Goal: Task Accomplishment & Management: Complete application form

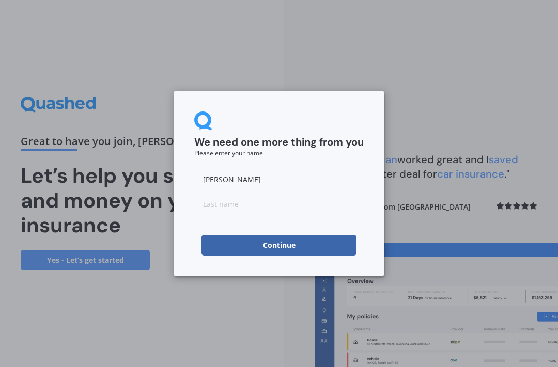
click at [233, 202] on input at bounding box center [278, 204] width 169 height 21
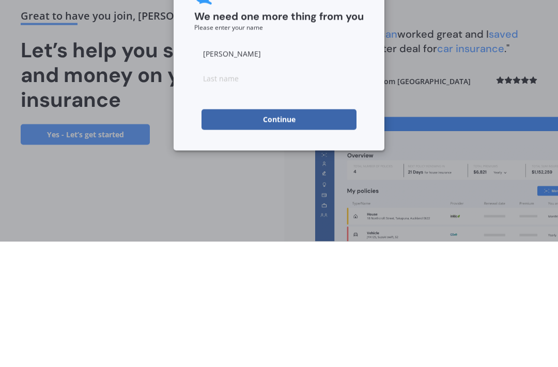
click at [249, 169] on input "[PERSON_NAME]" at bounding box center [278, 179] width 169 height 21
type input "[PERSON_NAME]"
click at [225, 194] on input at bounding box center [278, 204] width 169 height 21
type input "[PERSON_NAME]"
click at [284, 235] on button "Continue" at bounding box center [278, 245] width 155 height 21
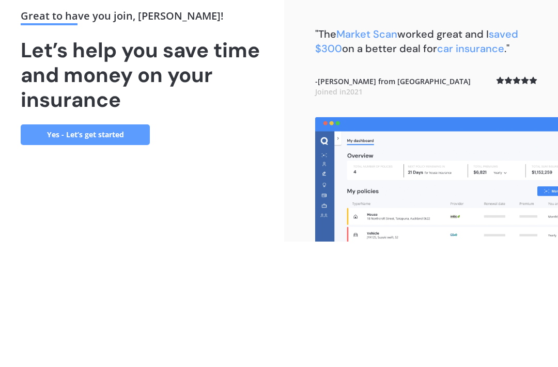
scroll to position [23, 0]
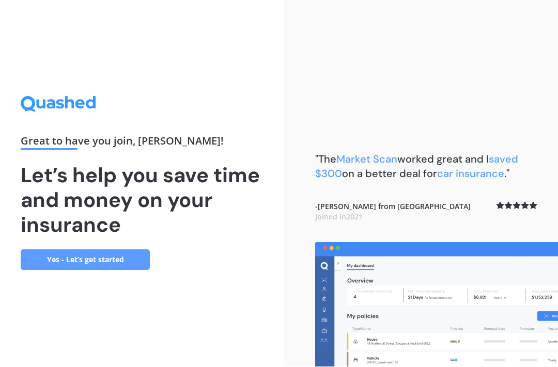
click at [71, 250] on link "Yes - Let’s get started" at bounding box center [85, 260] width 129 height 21
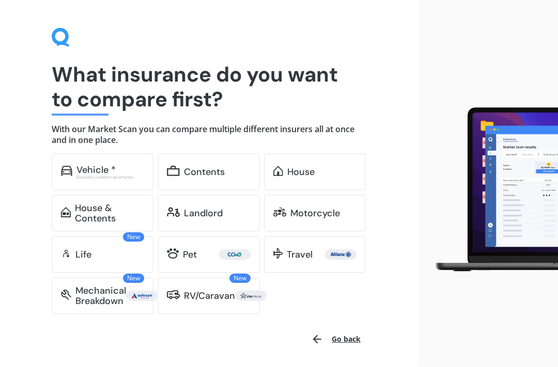
scroll to position [24, 0]
click at [91, 165] on div "Vehicle *" at bounding box center [95, 170] width 39 height 10
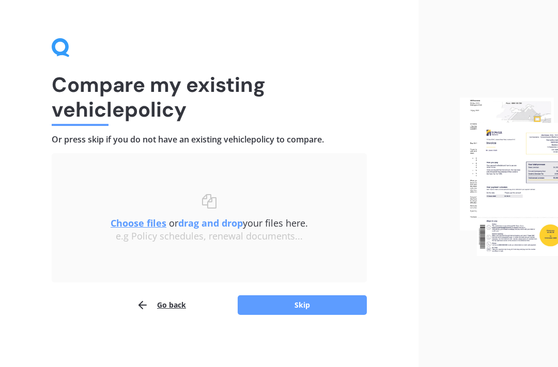
scroll to position [13, 0]
click at [201, 225] on b "drag and drop" at bounding box center [210, 223] width 65 height 12
click at [148, 222] on u "Choose files" at bounding box center [139, 223] width 56 height 12
click at [313, 306] on button "Skip" at bounding box center [302, 306] width 129 height 20
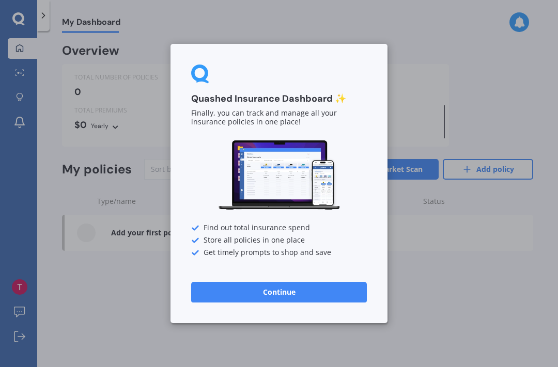
scroll to position [23, 0]
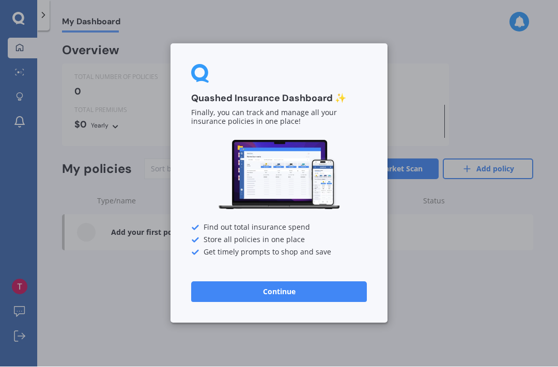
click at [411, 219] on div "Quashed Insurance Dashboard ✨ Finally, you can track and manage all your insura…" at bounding box center [279, 183] width 558 height 367
click at [113, 274] on div "Quashed Insurance Dashboard ✨ Finally, you can track and manage all your insura…" at bounding box center [279, 183] width 558 height 367
click at [282, 292] on button "Continue" at bounding box center [279, 292] width 176 height 21
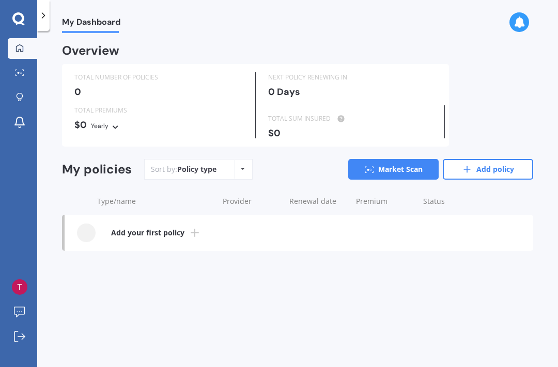
click at [241, 166] on icon at bounding box center [243, 169] width 4 height 6
click at [235, 206] on span "Alphabetical" at bounding box center [226, 211] width 43 height 10
click at [186, 232] on link "Add your first policy" at bounding box center [299, 233] width 468 height 36
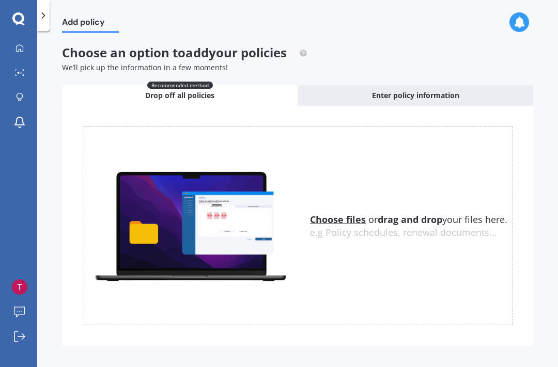
click at [356, 224] on u "Choose files" at bounding box center [338, 219] width 56 height 12
click at [347, 219] on u "Choose files" at bounding box center [338, 219] width 56 height 12
